Goal: Task Accomplishment & Management: Use online tool/utility

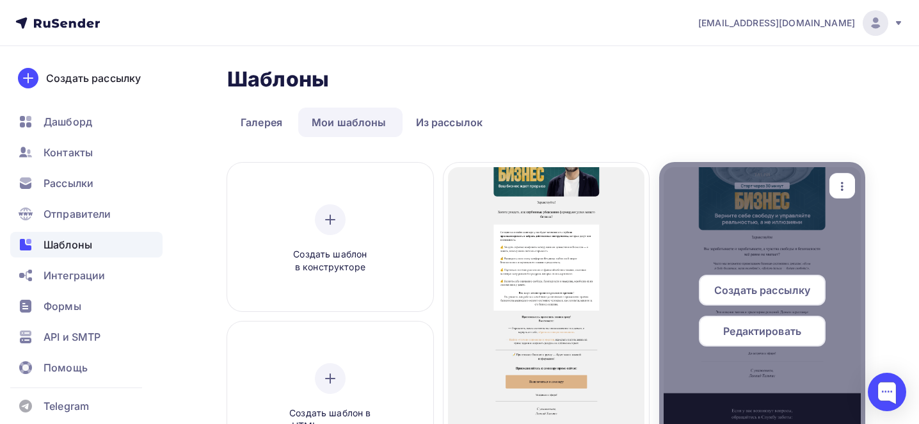
click at [844, 189] on icon "button" at bounding box center [841, 186] width 15 height 15
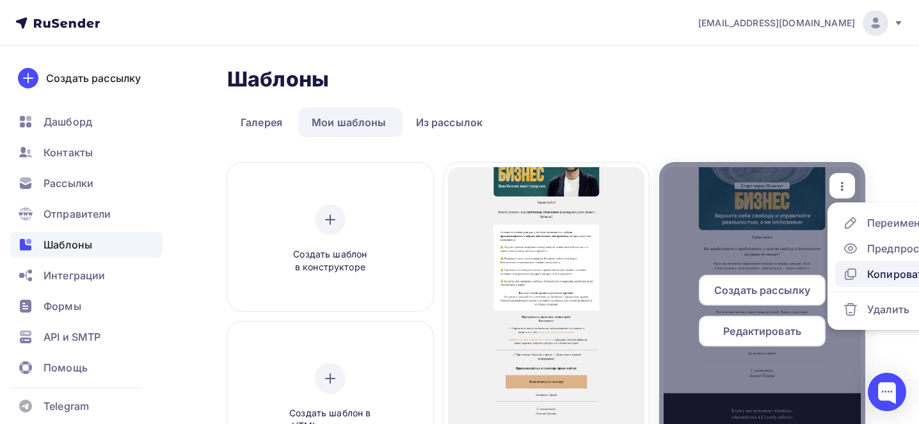
click at [883, 271] on div "Копировать" at bounding box center [897, 273] width 61 height 15
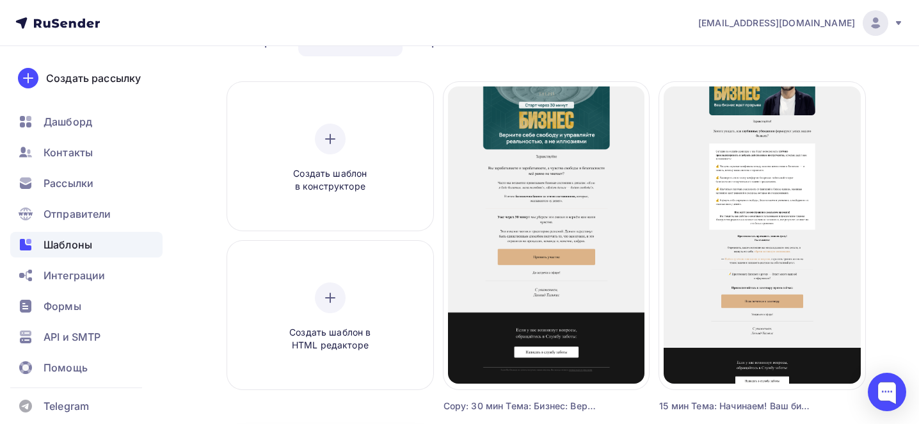
scroll to position [83, 0]
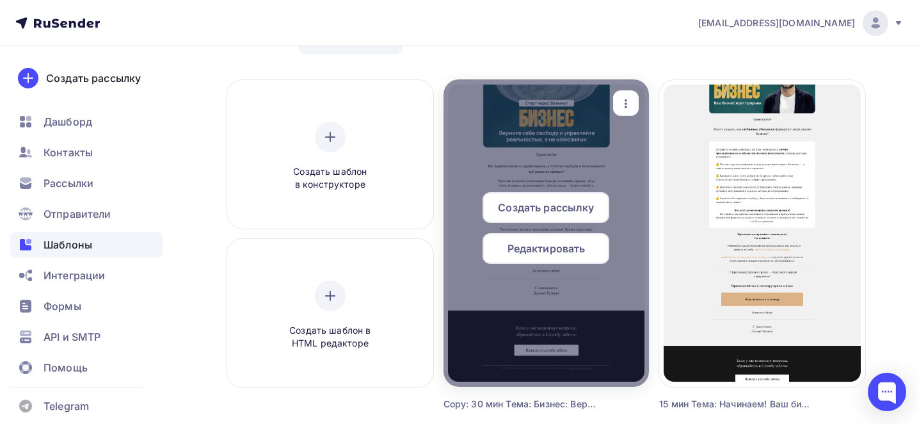
click at [633, 111] on icon "button" at bounding box center [625, 103] width 15 height 15
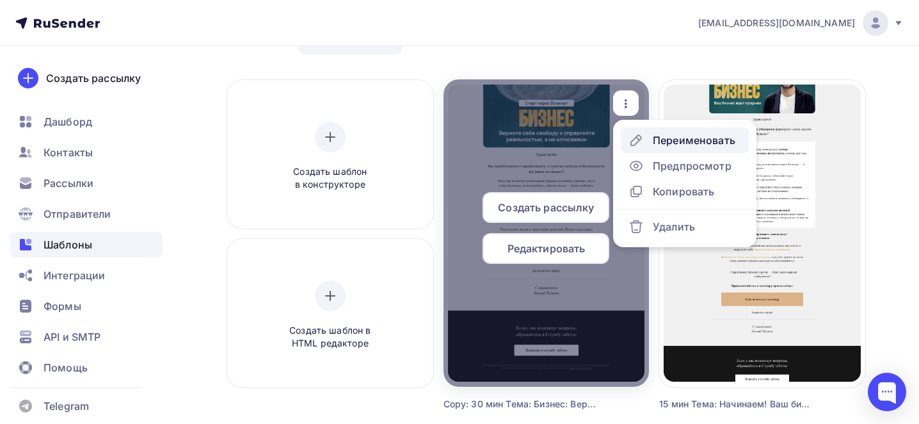
click at [655, 138] on div "Переименовать" at bounding box center [694, 139] width 83 height 15
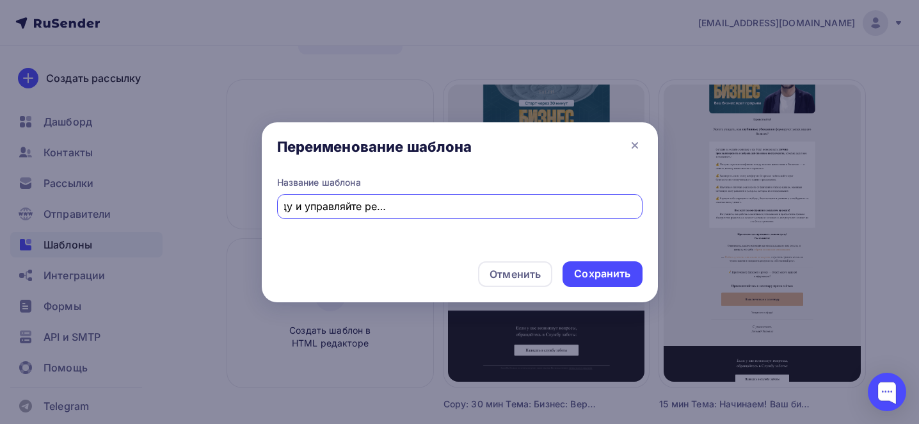
scroll to position [0, 0]
click at [365, 211] on input "Copy: 30 мин Тема: Бизнес: Верните себе свободу и управляйте реальностью, а не …" at bounding box center [459, 205] width 351 height 15
paste input "Через 2 часа — эфир «Вопрос-ответ»"
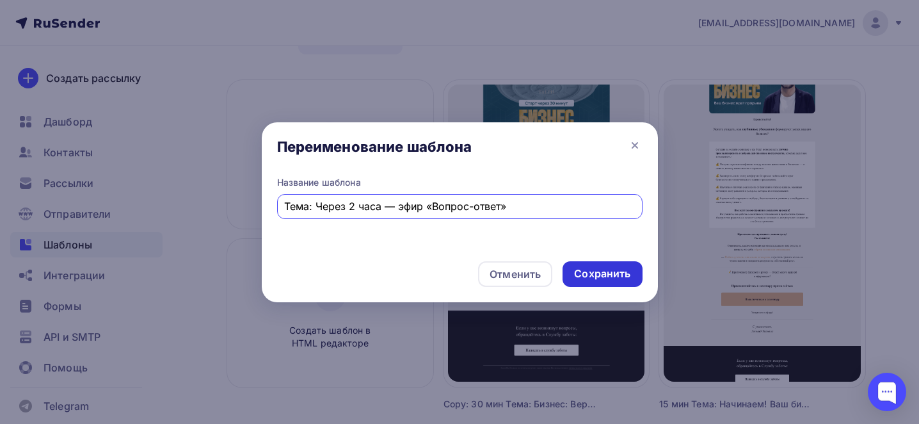
type input "Тема: Через 2 часа — эфир «Вопрос-ответ»"
click at [629, 275] on div "Сохранить" at bounding box center [602, 273] width 56 height 15
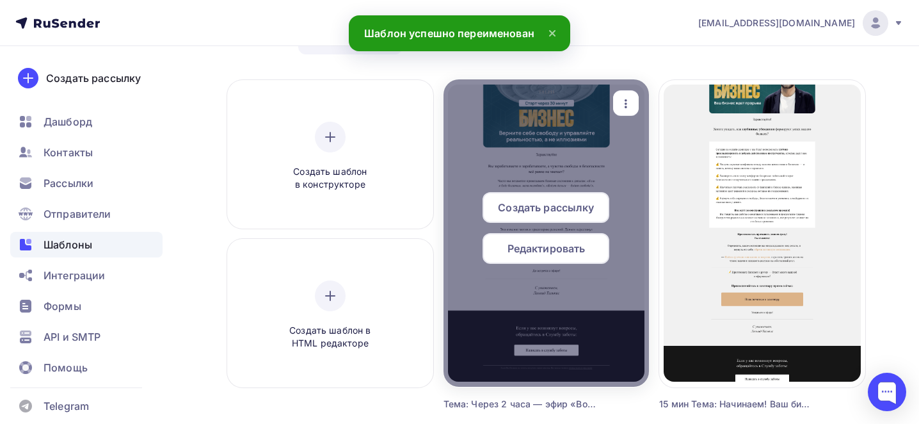
click at [552, 251] on span "Редактировать" at bounding box center [546, 248] width 78 height 15
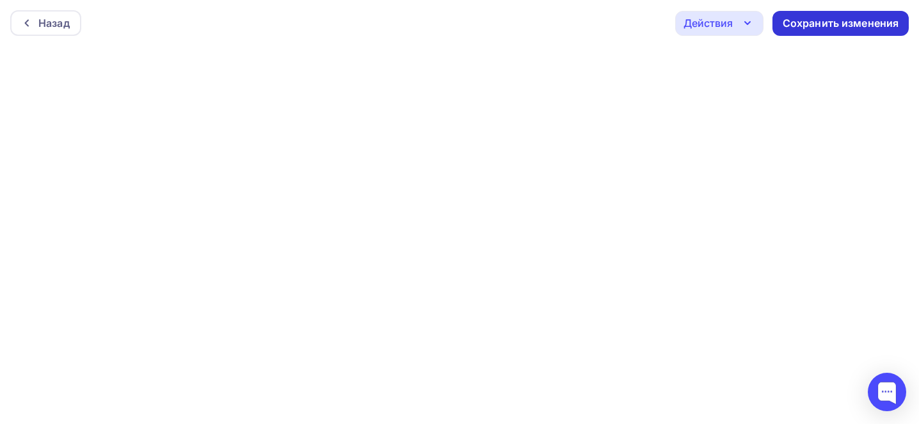
click at [859, 22] on div "Сохранить изменения" at bounding box center [841, 23] width 116 height 15
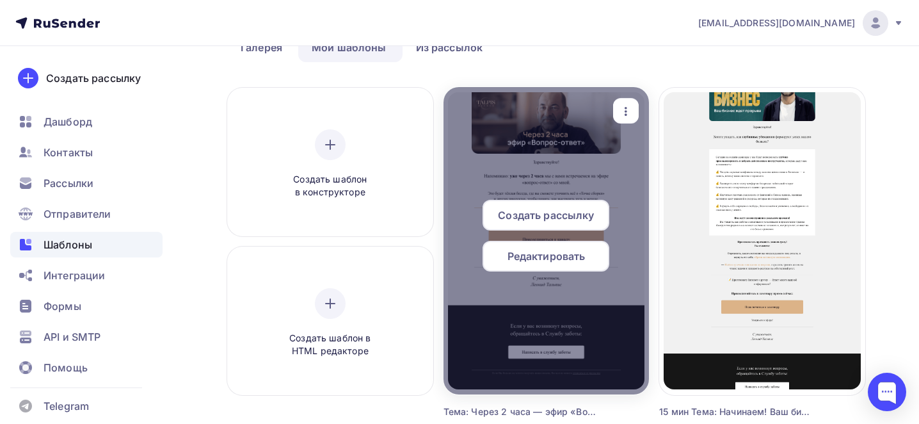
scroll to position [83, 0]
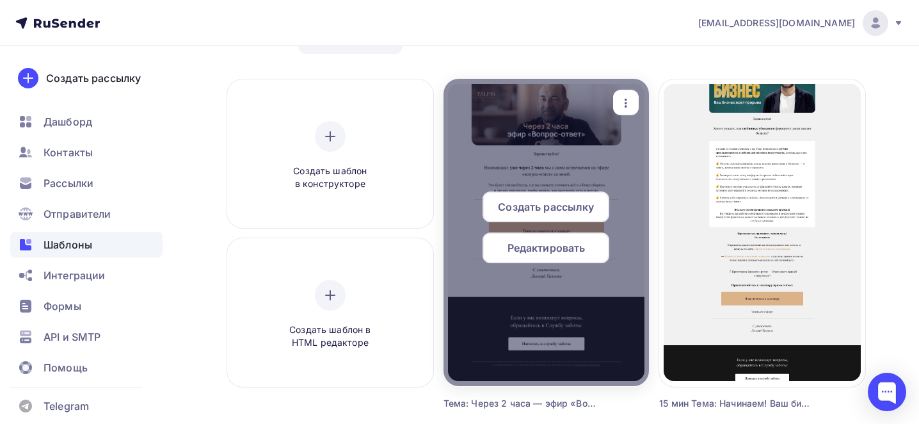
click at [628, 104] on icon "button" at bounding box center [625, 102] width 15 height 15
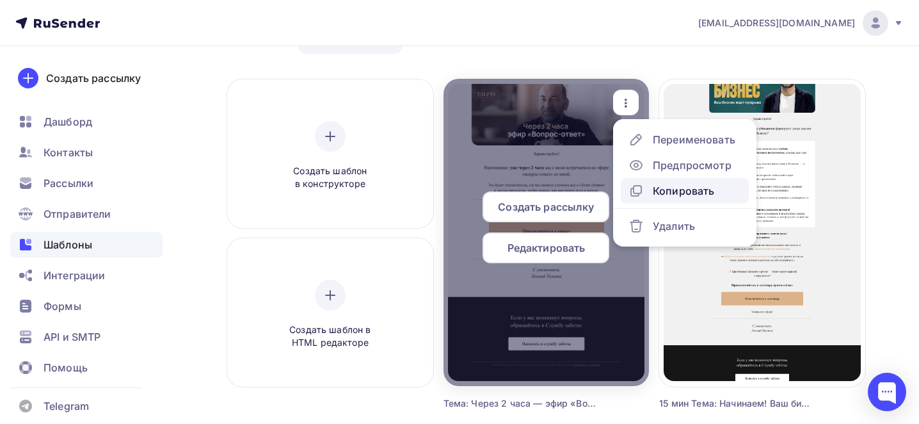
click at [681, 187] on div "Копировать" at bounding box center [683, 190] width 61 height 15
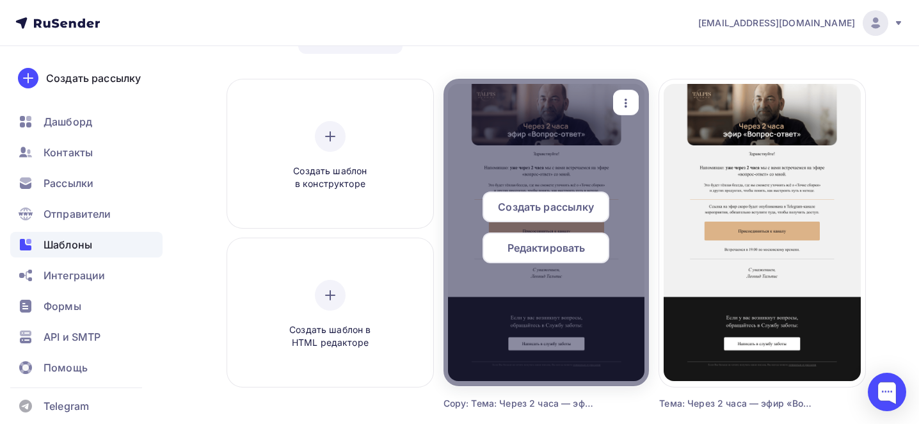
click at [627, 95] on icon "button" at bounding box center [625, 102] width 15 height 15
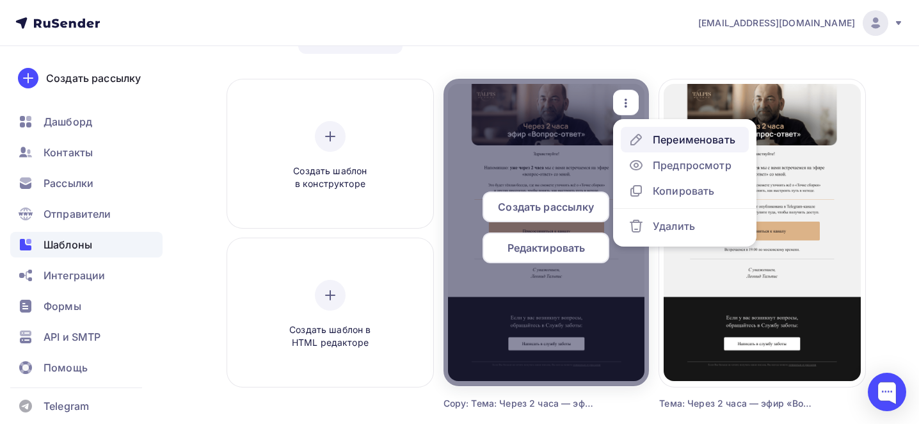
click at [666, 139] on div "Переименовать" at bounding box center [694, 139] width 83 height 15
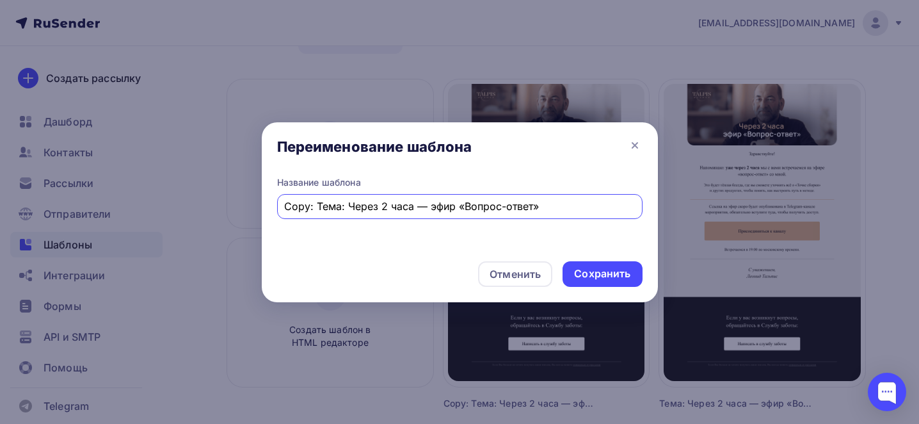
click at [475, 209] on input "Copy: Тема: Через 2 часа — эфир «Вопрос-ответ»" at bounding box center [459, 205] width 351 height 15
paste input "Тема: Встречаемся через 30 минут"
type input "Тема: Встречаемся через 30 минут"
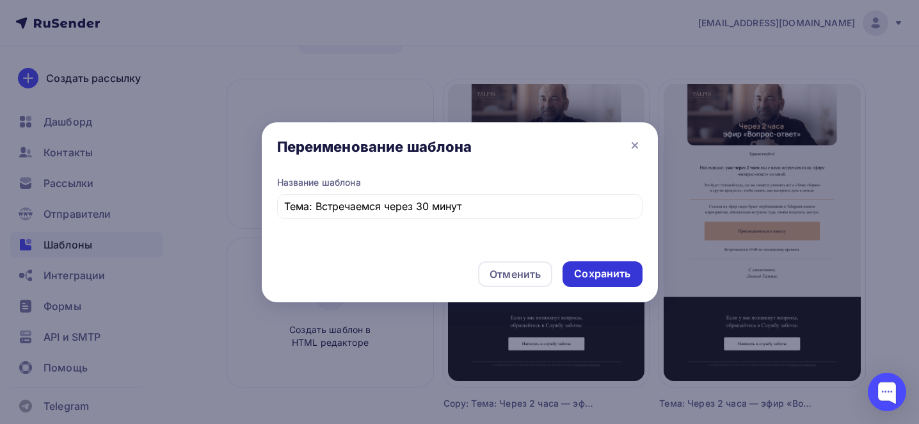
click at [597, 281] on div "Сохранить" at bounding box center [601, 274] width 79 height 26
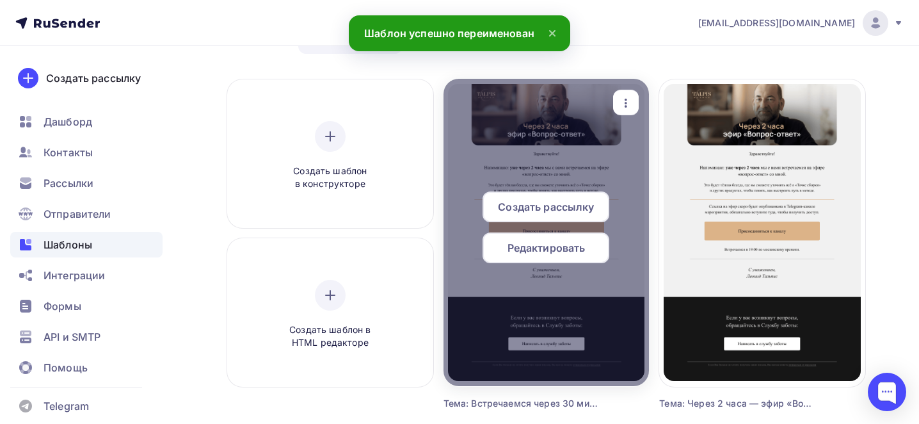
click at [543, 242] on span "Редактировать" at bounding box center [546, 247] width 78 height 15
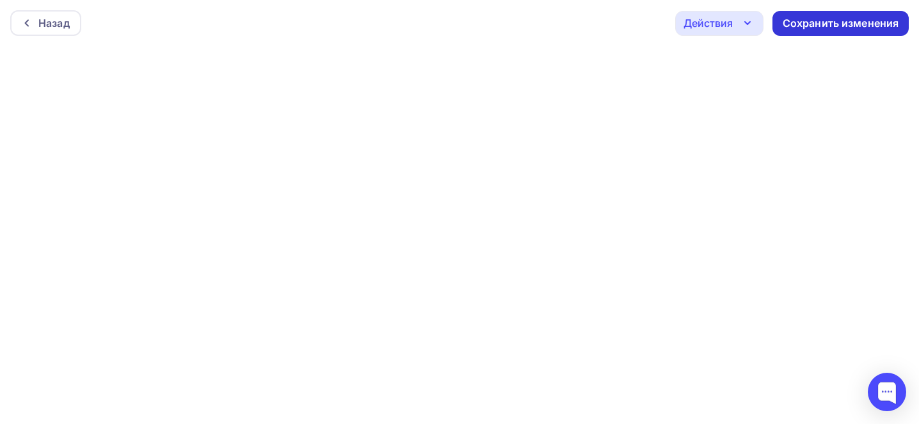
click at [828, 20] on div "Сохранить изменения" at bounding box center [841, 23] width 116 height 15
